Goal: Use online tool/utility: Utilize a website feature to perform a specific function

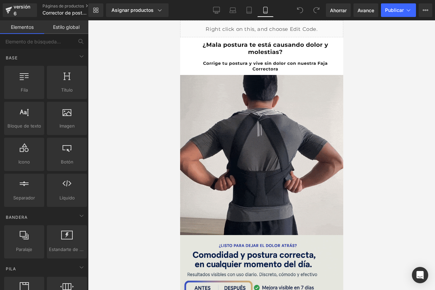
drag, startPoint x: 190, startPoint y: 161, endPoint x: 238, endPoint y: 289, distance: 137.1
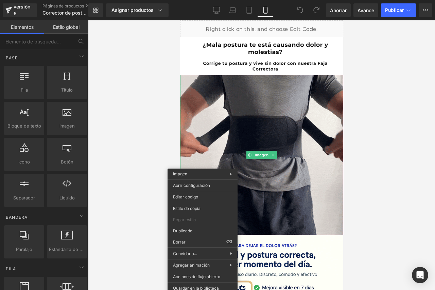
click at [143, 75] on div at bounding box center [261, 155] width 347 height 270
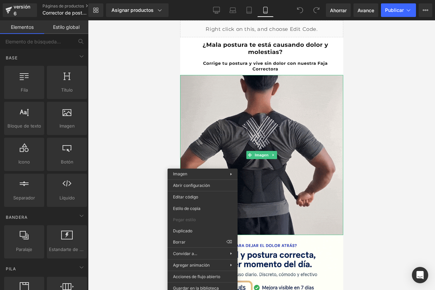
click at [166, 100] on div at bounding box center [261, 155] width 347 height 270
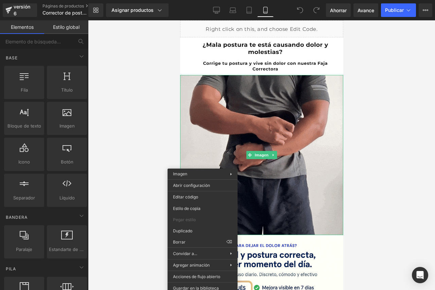
drag, startPoint x: 395, startPoint y: 138, endPoint x: 398, endPoint y: 140, distance: 3.6
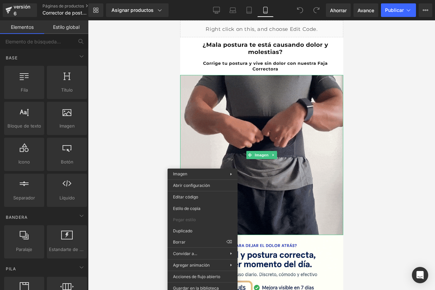
click at [398, 141] on div at bounding box center [261, 155] width 347 height 270
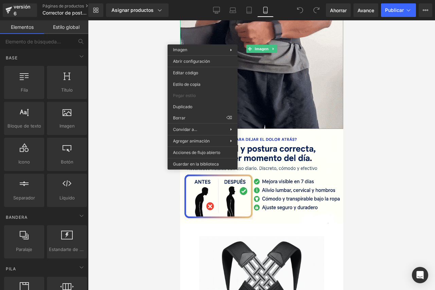
scroll to position [125, 0]
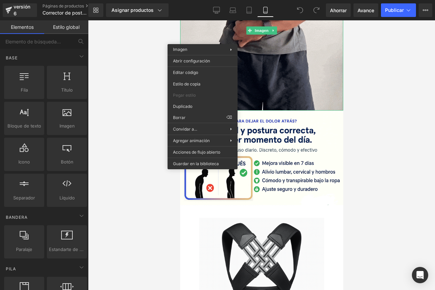
click at [156, 217] on div at bounding box center [261, 155] width 347 height 270
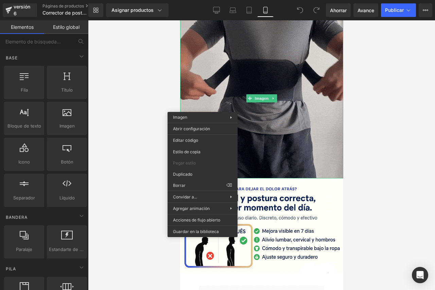
click at [291, 124] on img at bounding box center [261, 98] width 163 height 160
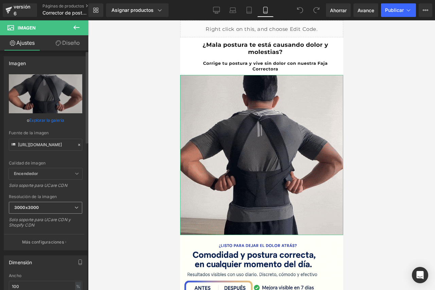
scroll to position [0, 0]
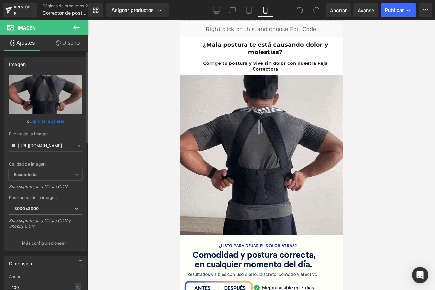
click at [78, 146] on icon at bounding box center [79, 146] width 2 height 2
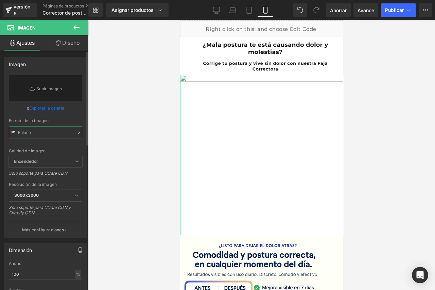
click at [26, 135] on input "text" at bounding box center [45, 133] width 73 height 12
paste input "[URL][DOMAIN_NAME]"
type input "[URL][DOMAIN_NAME]"
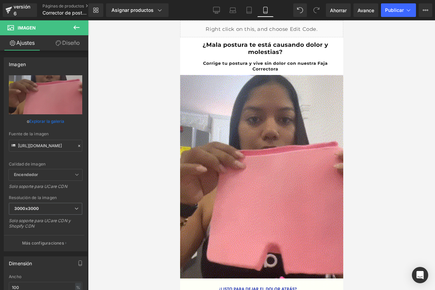
click at [140, 126] on div at bounding box center [261, 155] width 347 height 270
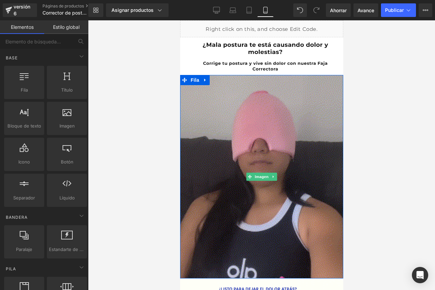
click at [305, 148] on img at bounding box center [261, 177] width 163 height 204
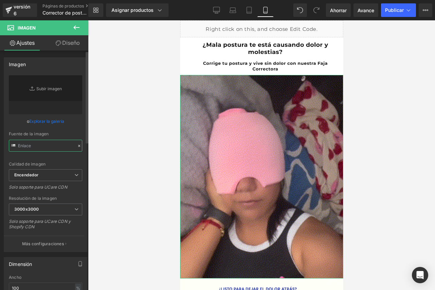
click at [27, 145] on input "text" at bounding box center [45, 146] width 73 height 12
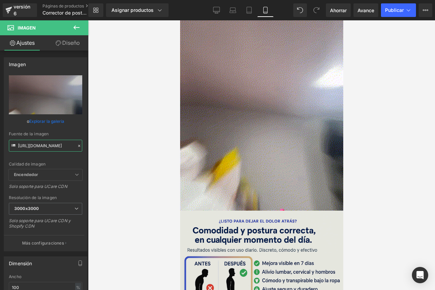
scroll to position [34, 0]
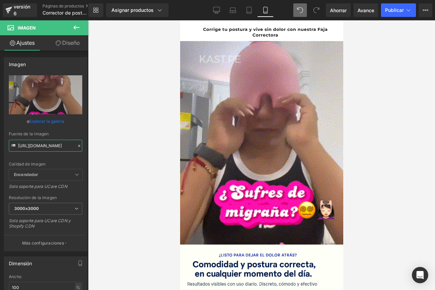
type input "[URL][DOMAIN_NAME]"
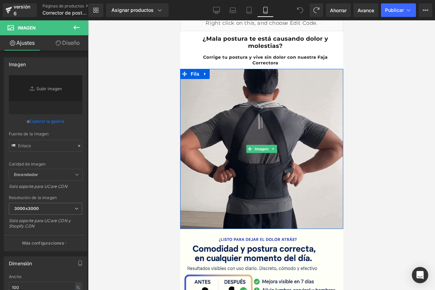
scroll to position [0, 0]
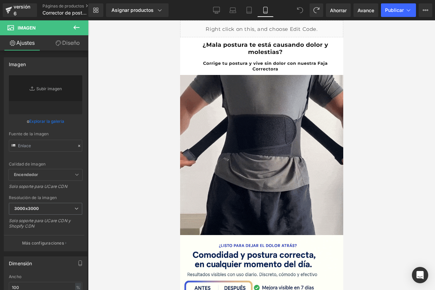
type input "[URL][DOMAIN_NAME]"
